Goal: Information Seeking & Learning: Learn about a topic

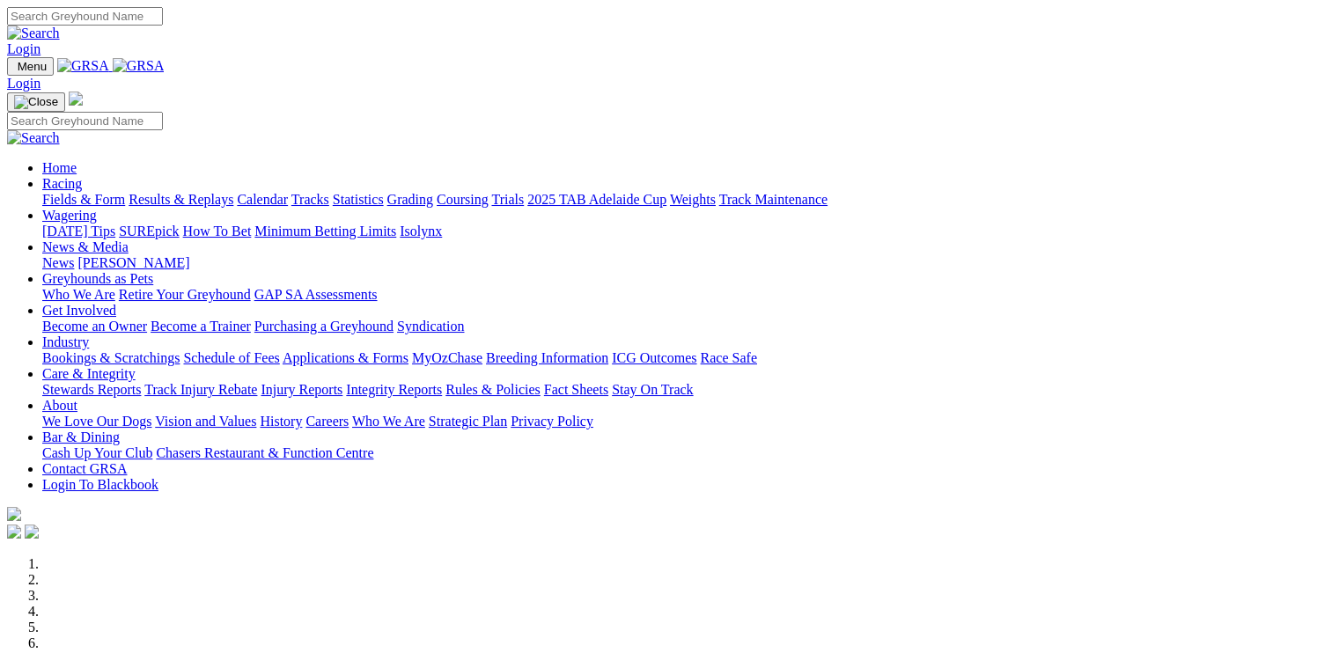
click at [136, 366] on link "Care & Integrity" at bounding box center [88, 373] width 93 height 15
click at [540, 382] on link "Rules & Policies" at bounding box center [492, 389] width 95 height 15
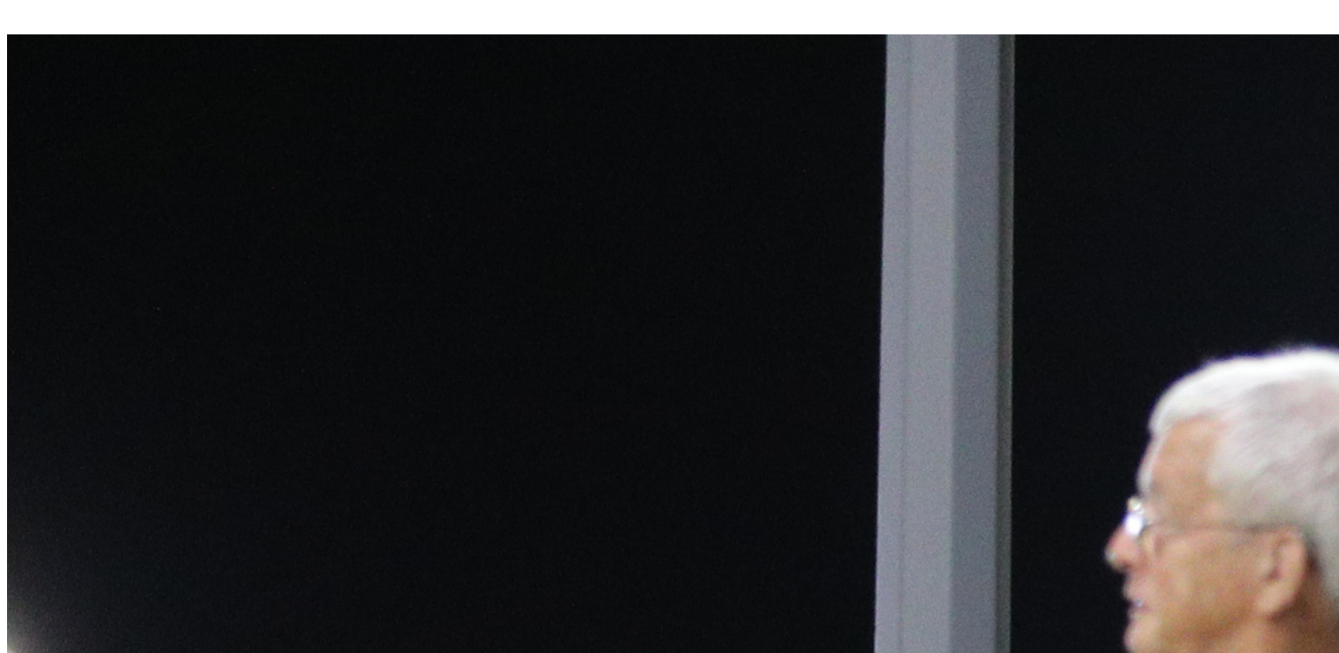
scroll to position [704, 0]
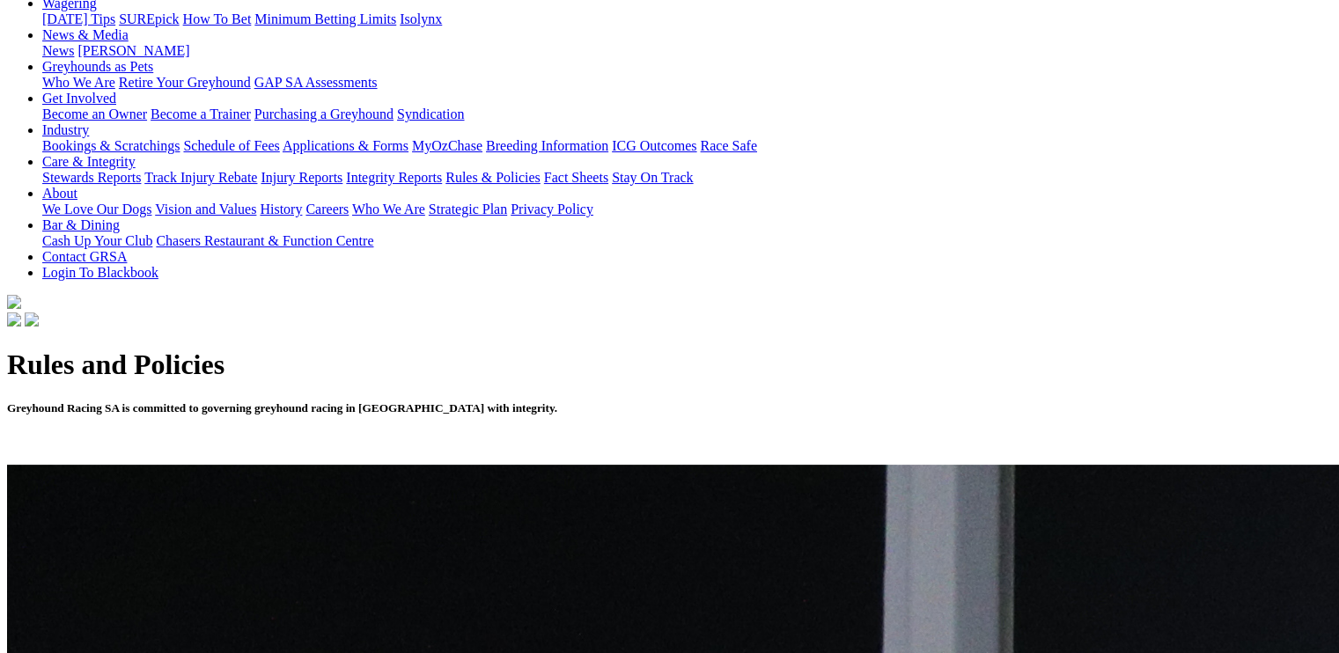
scroll to position [264, 0]
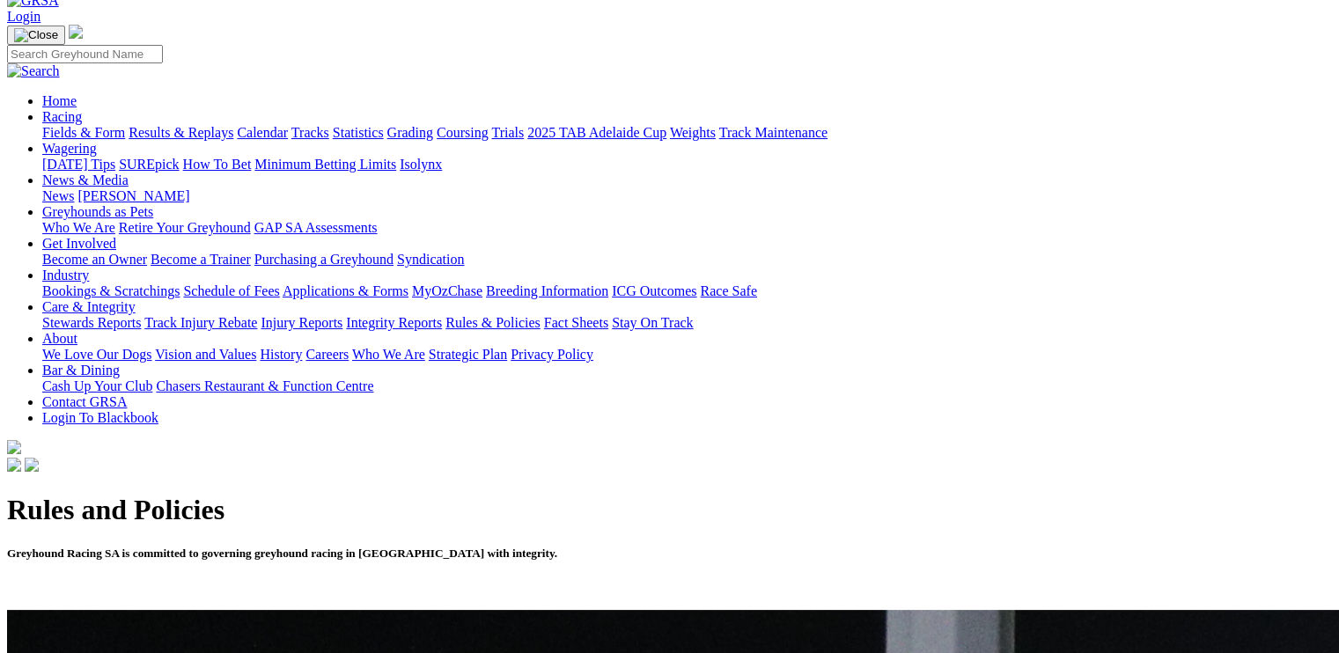
scroll to position [0, 0]
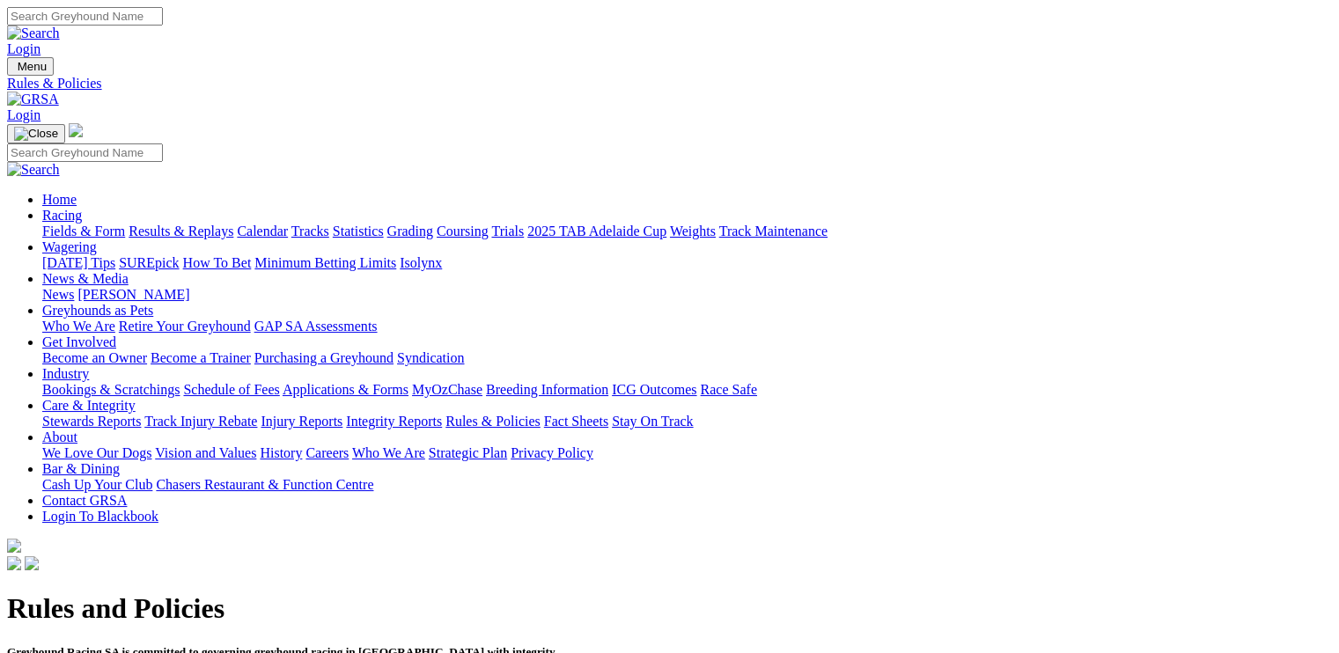
click at [141, 414] on link "Stewards Reports" at bounding box center [91, 421] width 99 height 15
click at [82, 208] on link "Racing" at bounding box center [62, 215] width 40 height 15
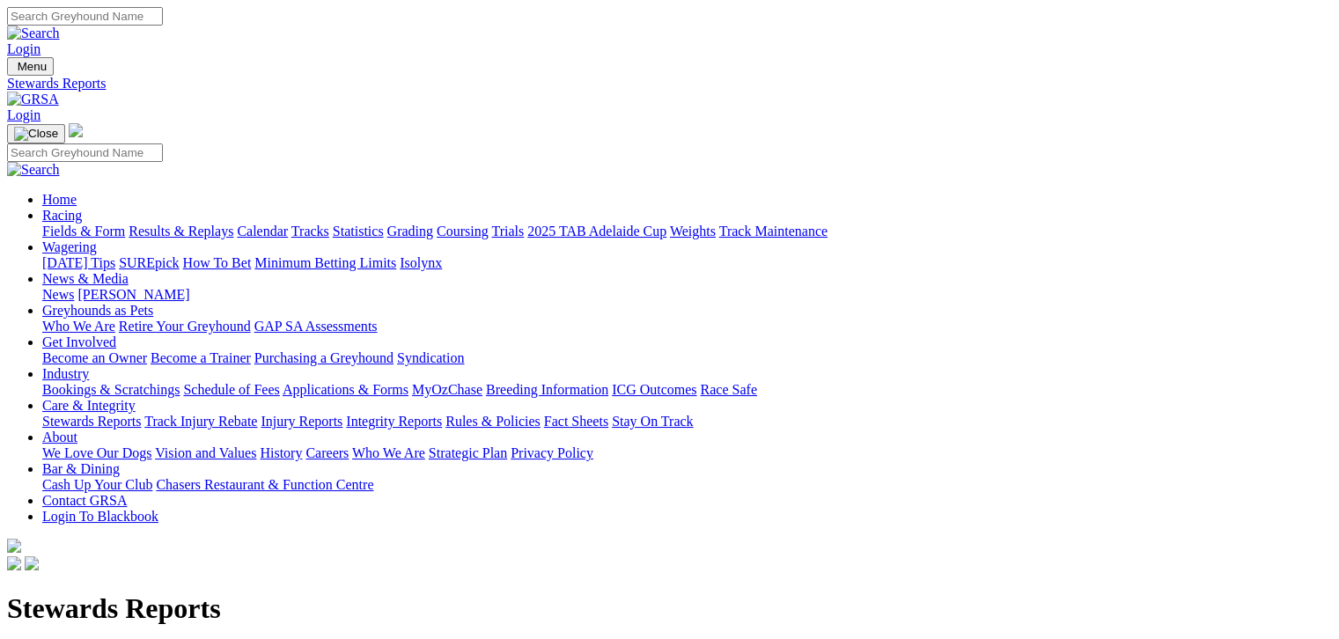
click at [95, 224] on link "Fields & Form" at bounding box center [83, 231] width 83 height 15
click at [163, 591] on input "Select date" at bounding box center [85, 600] width 156 height 18
type input "Yesterday, 28 Sep 2025"
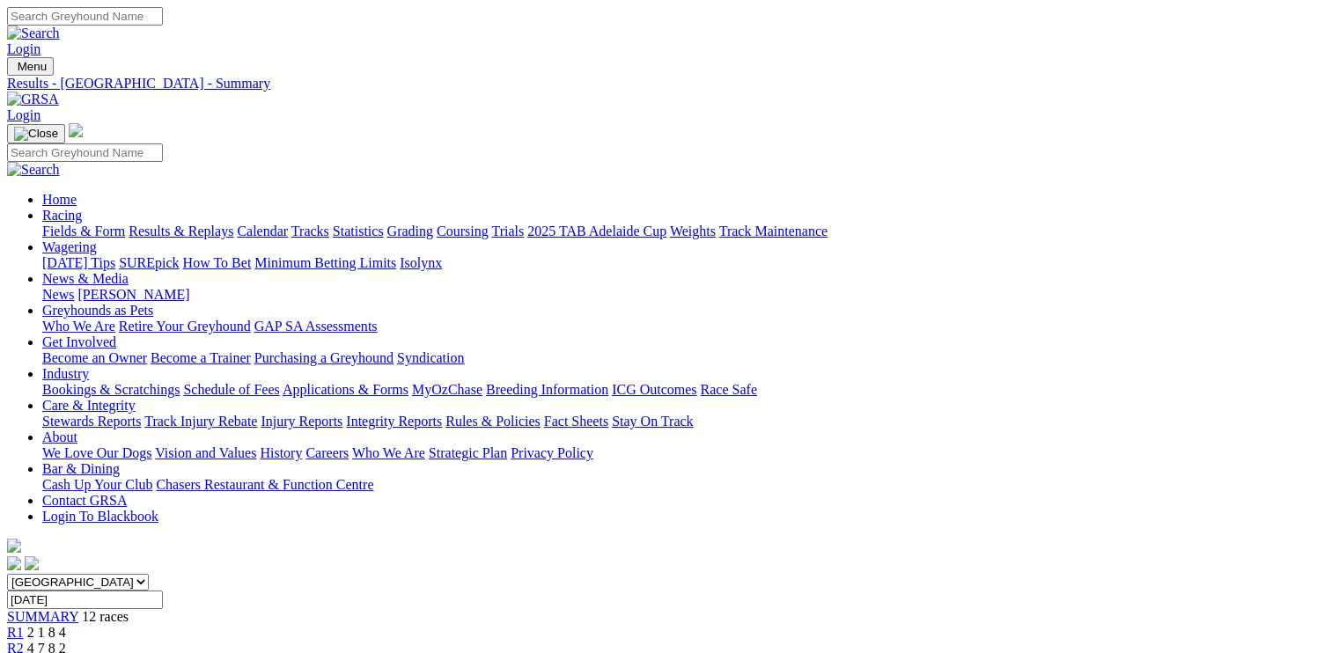
click at [540, 414] on link "Rules & Policies" at bounding box center [492, 421] width 95 height 15
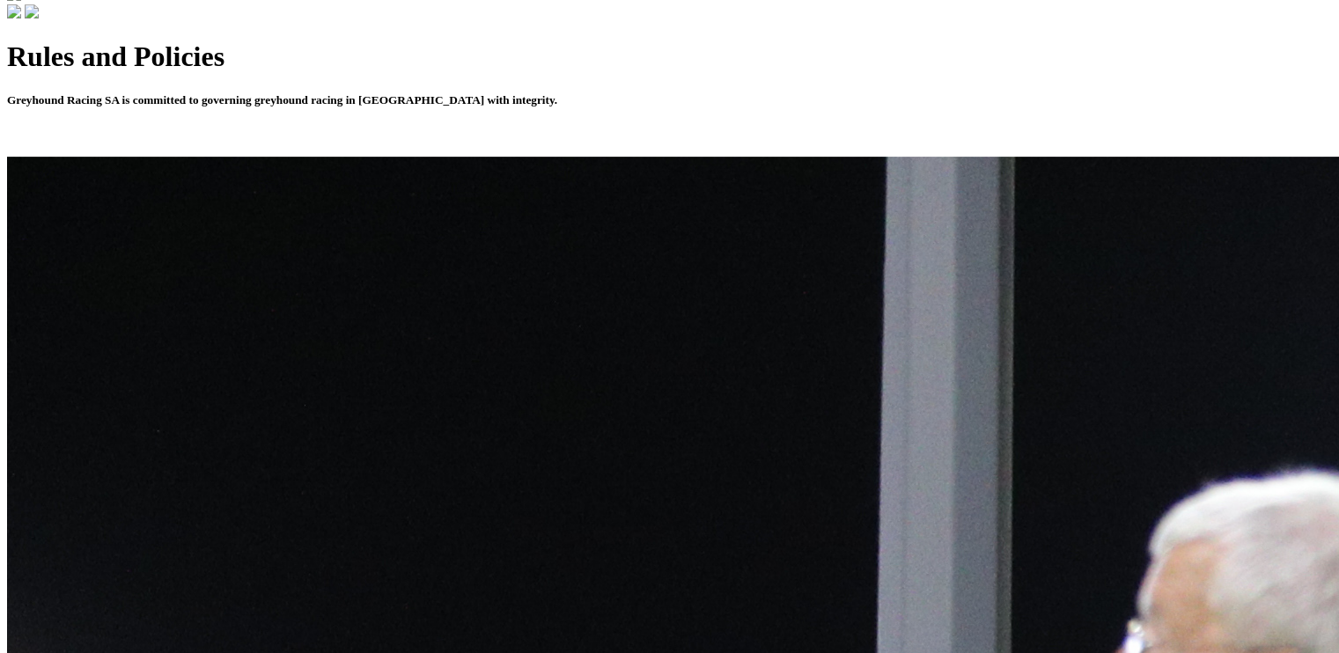
scroll to position [594, 0]
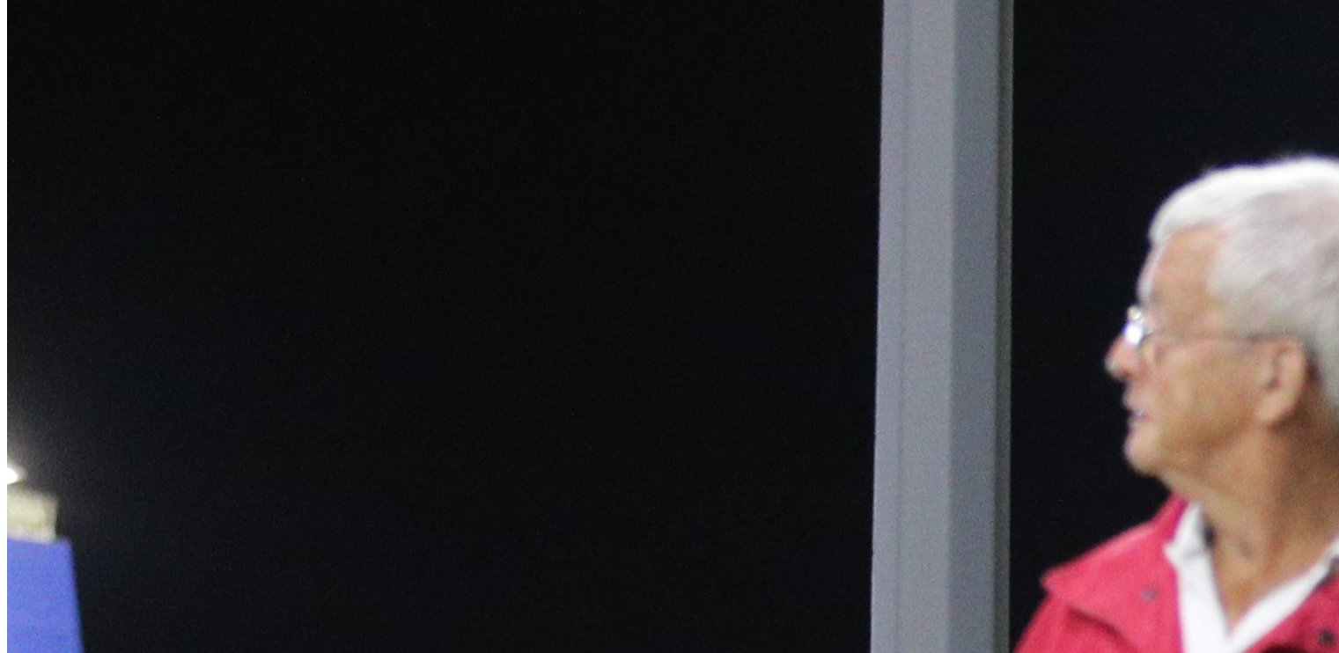
scroll to position [989, 0]
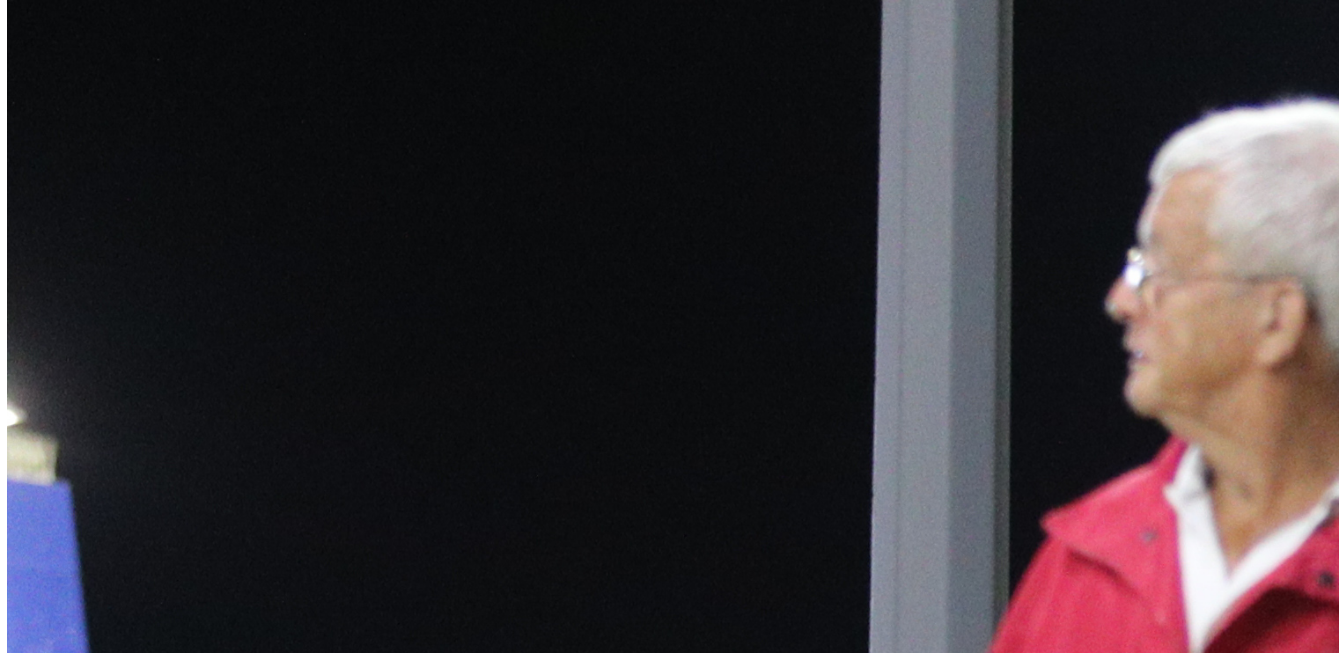
scroll to position [924, 0]
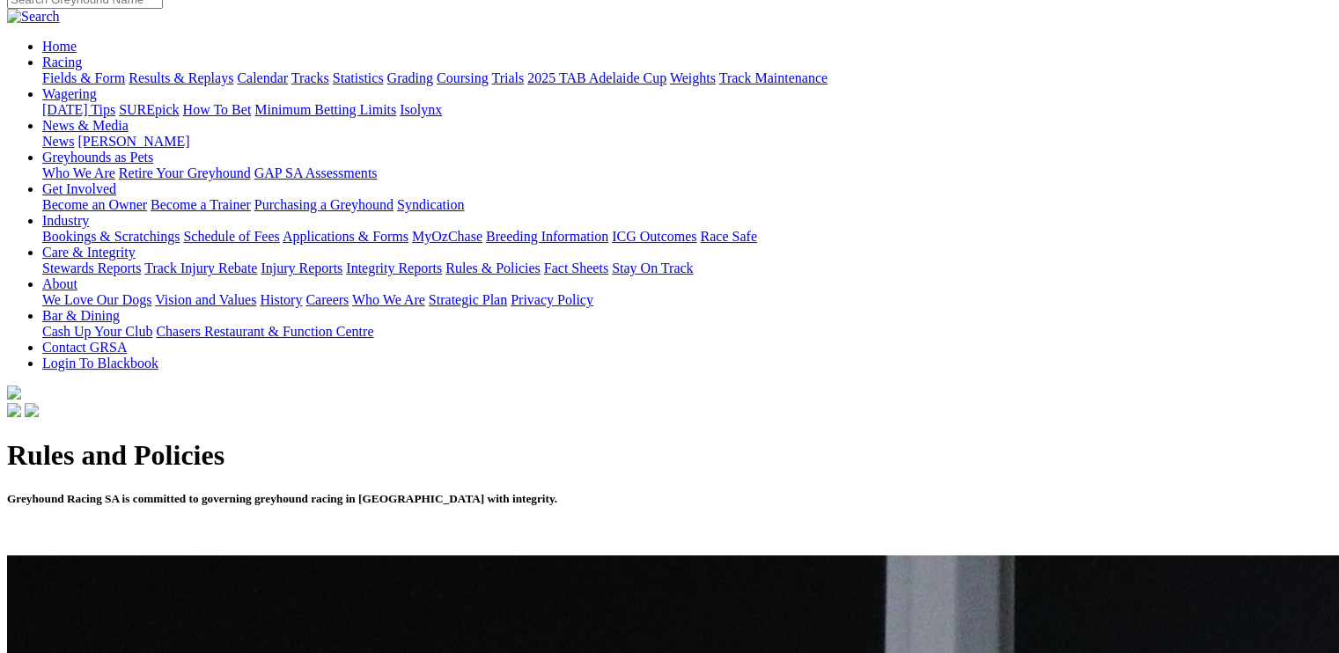
scroll to position [285, 0]
